Goal: Task Accomplishment & Management: Use online tool/utility

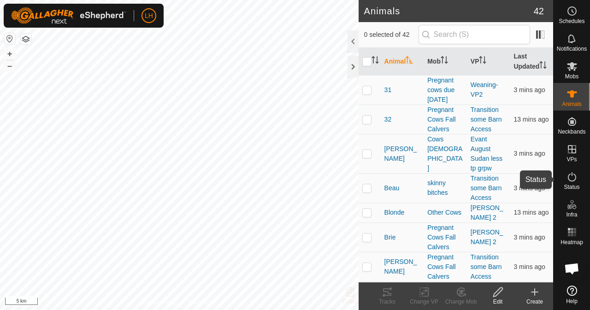
click at [572, 175] on icon at bounding box center [571, 176] width 11 height 11
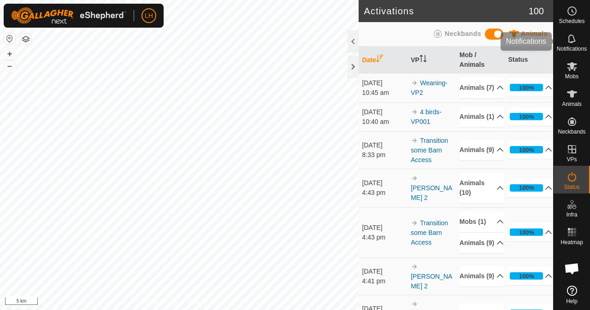
click at [572, 31] on div "Notifications" at bounding box center [572, 42] width 36 height 28
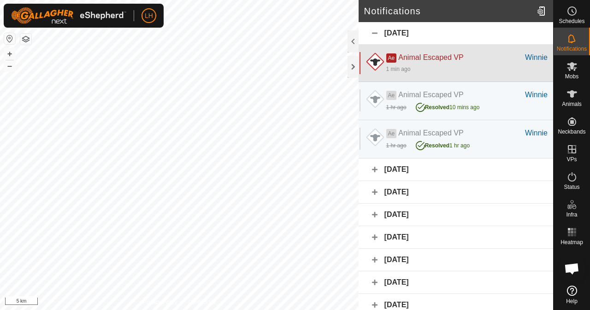
click at [394, 59] on span "Ae" at bounding box center [391, 57] width 11 height 9
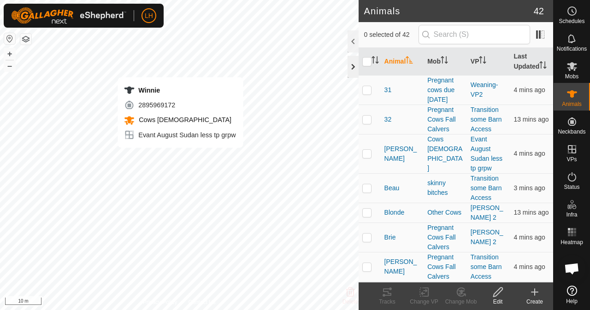
checkbox input "true"
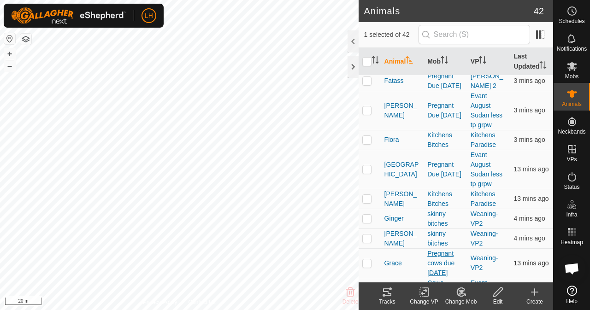
scroll to position [415, 0]
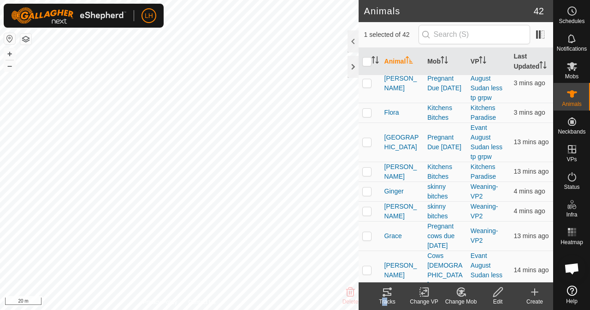
click at [383, 298] on div "Tracks" at bounding box center [387, 297] width 37 height 28
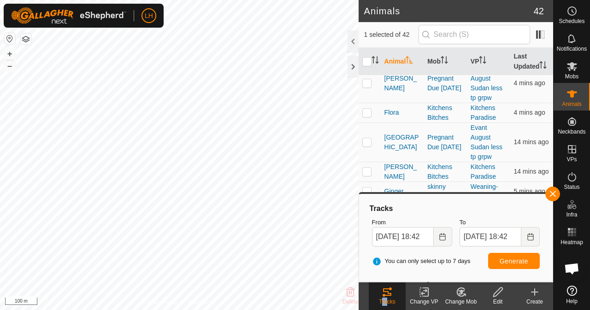
click at [10, 37] on button "button" at bounding box center [9, 38] width 11 height 11
